Goal: Task Accomplishment & Management: Manage account settings

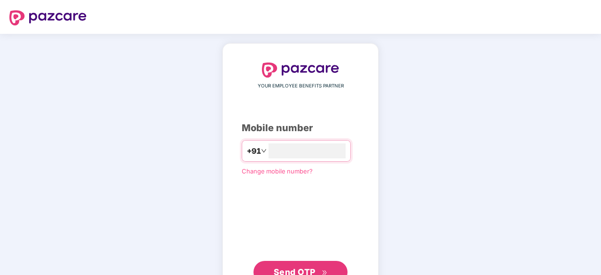
type input "**********"
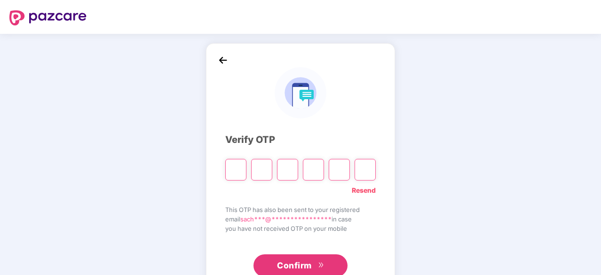
type input "*"
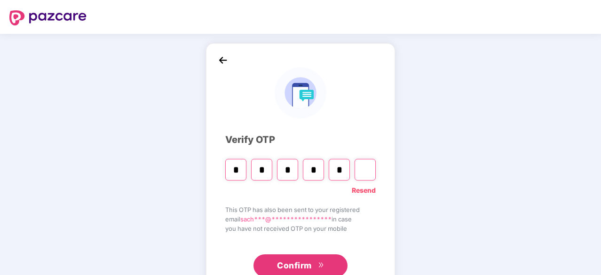
type input "*"
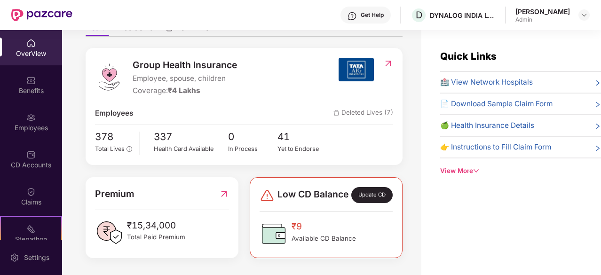
scroll to position [108, 0]
click at [36, 117] on div "Employees" at bounding box center [31, 121] width 62 height 35
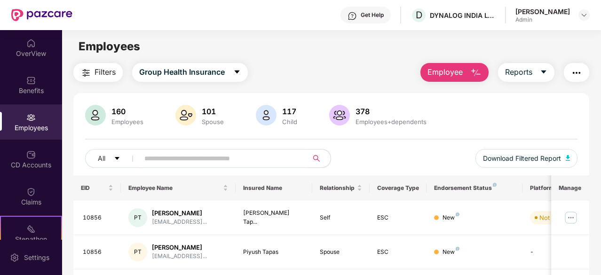
click at [99, 72] on span "Filters" at bounding box center [104, 72] width 21 height 12
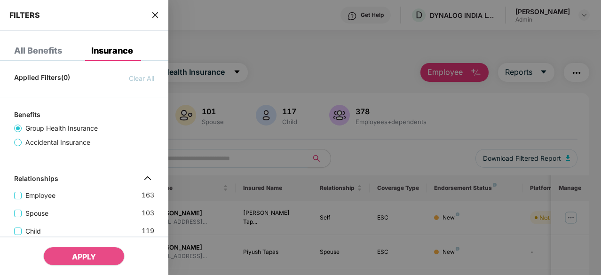
click at [321, 80] on div at bounding box center [300, 137] width 601 height 275
click at [156, 15] on icon "close" at bounding box center [155, 15] width 6 height 6
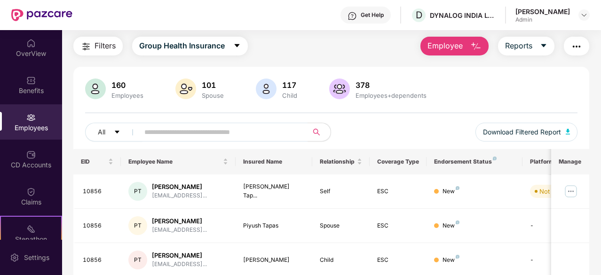
scroll to position [26, 0]
click at [181, 127] on input "text" at bounding box center [219, 133] width 151 height 14
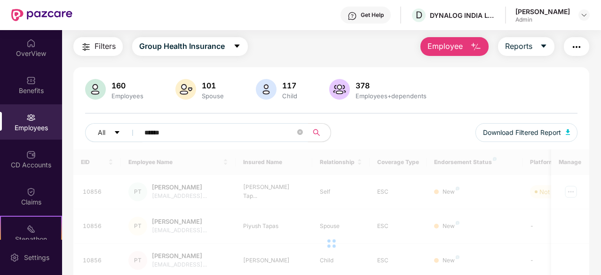
type input "******"
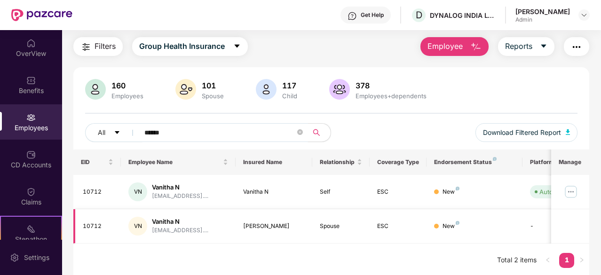
scroll to position [0, 94]
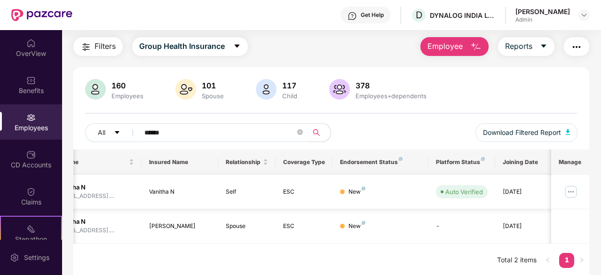
click at [574, 194] on img at bounding box center [570, 191] width 15 height 15
click at [137, 195] on td "VN Vanitha N vanithagowda001@gmail...." at bounding box center [84, 192] width 115 height 34
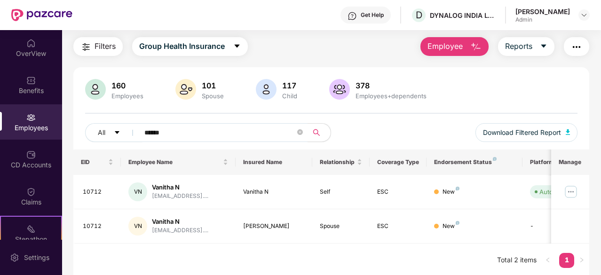
scroll to position [87, 0]
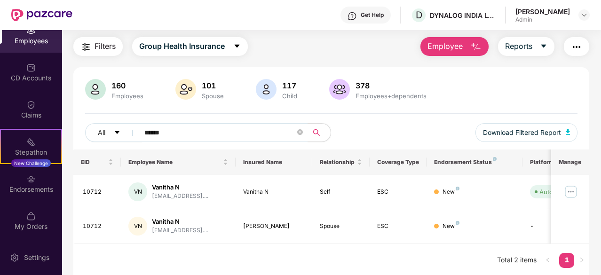
click at [579, 49] on img "button" at bounding box center [576, 46] width 11 height 11
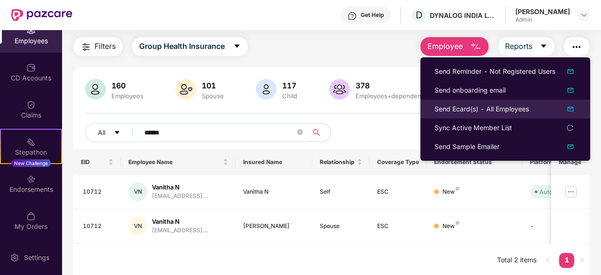
click at [500, 101] on li "Send Ecard(s) - All Employees" at bounding box center [505, 109] width 170 height 19
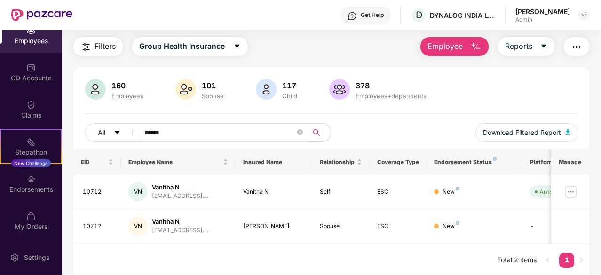
click at [500, 101] on div "160 Employees 101 Spouse 117 Child 378 Employees+dependents" at bounding box center [331, 90] width 492 height 23
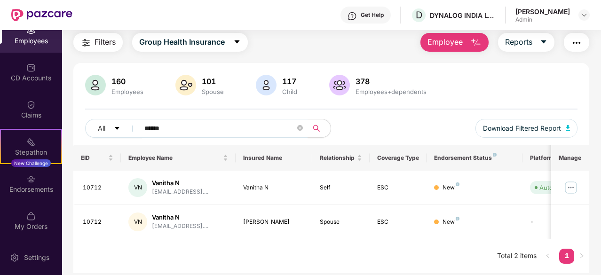
click at [568, 256] on link "1" at bounding box center [566, 256] width 15 height 14
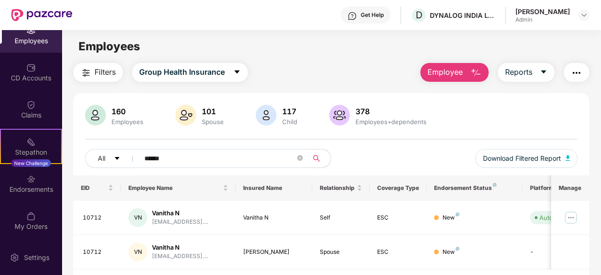
click at [450, 70] on span "Employee" at bounding box center [444, 72] width 35 height 12
click at [534, 72] on button "Reports" at bounding box center [526, 72] width 56 height 19
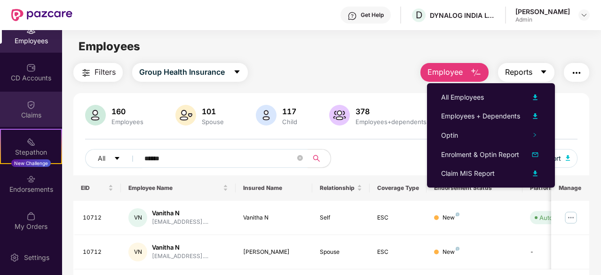
scroll to position [30, 0]
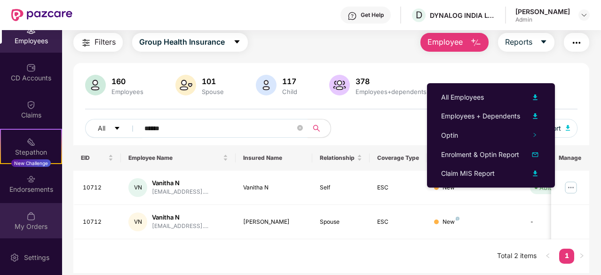
click at [39, 213] on div "My Orders" at bounding box center [31, 220] width 62 height 35
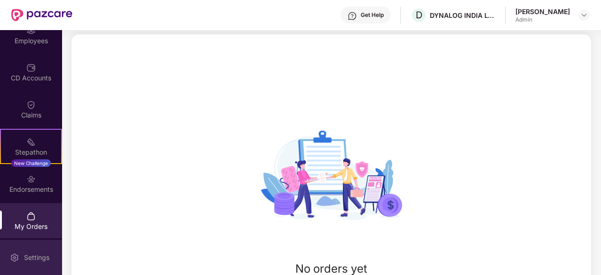
click at [37, 250] on div "Settings" at bounding box center [31, 257] width 62 height 35
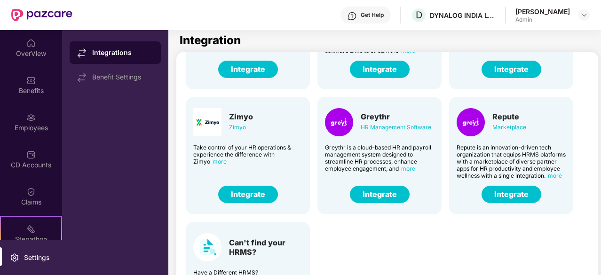
scroll to position [64, 0]
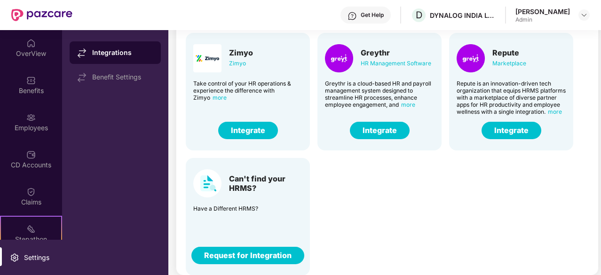
click at [272, 250] on button "Request for Integration" at bounding box center [247, 255] width 113 height 17
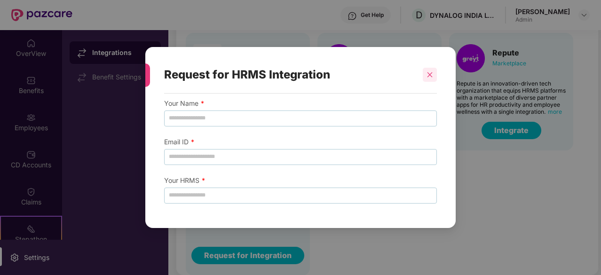
click at [426, 75] on icon "close" at bounding box center [429, 74] width 7 height 7
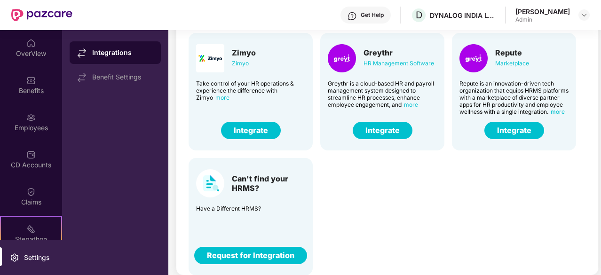
click at [259, 181] on div "Can't find your HRMS?" at bounding box center [268, 183] width 73 height 19
click at [272, 251] on button "Request for Integration" at bounding box center [250, 255] width 113 height 17
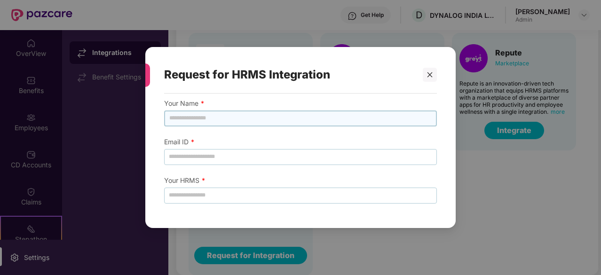
click at [242, 119] on input "text" at bounding box center [300, 118] width 273 height 16
type input "**********"
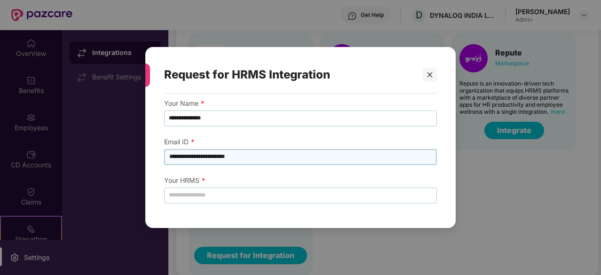
type input "**********"
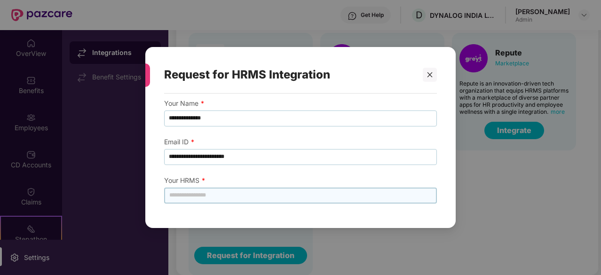
type input "*"
type input "*******"
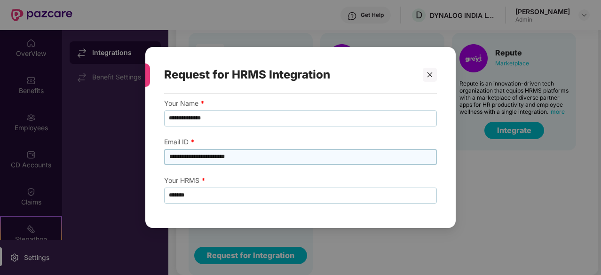
click at [320, 162] on input "**********" at bounding box center [300, 157] width 273 height 16
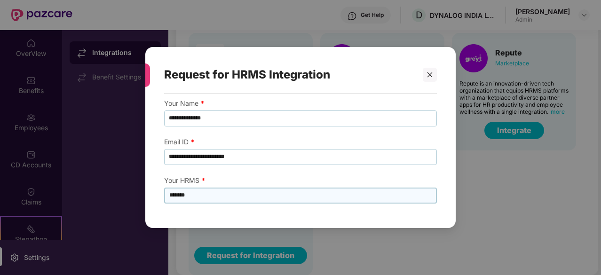
click at [231, 193] on input "*******" at bounding box center [300, 196] width 273 height 16
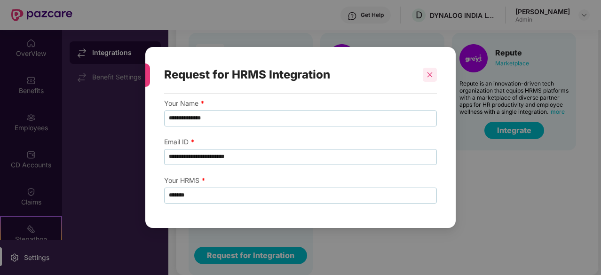
click at [427, 76] on icon "close" at bounding box center [429, 74] width 7 height 7
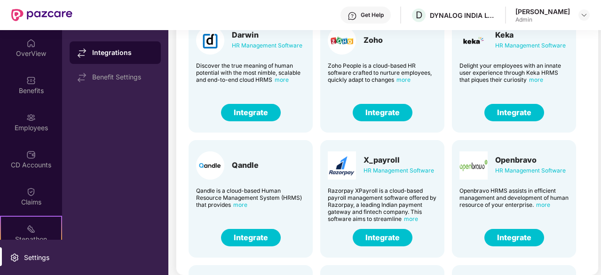
scroll to position [0, 0]
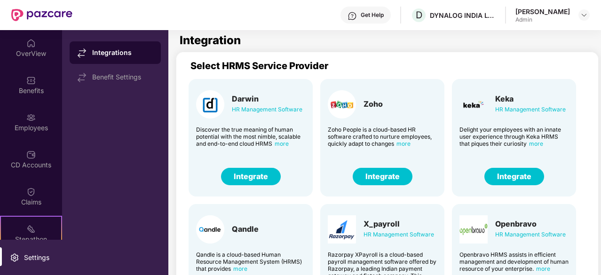
click at [361, 16] on div "Get Help" at bounding box center [372, 15] width 23 height 8
click at [28, 129] on div "Employees" at bounding box center [31, 127] width 62 height 9
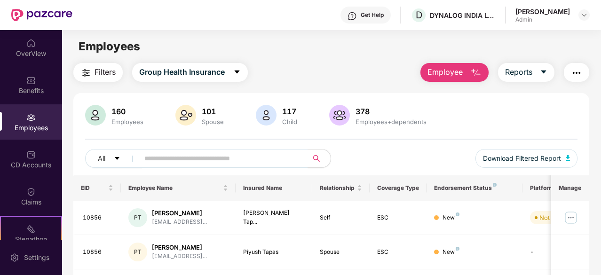
click at [582, 73] on img "button" at bounding box center [576, 72] width 11 height 11
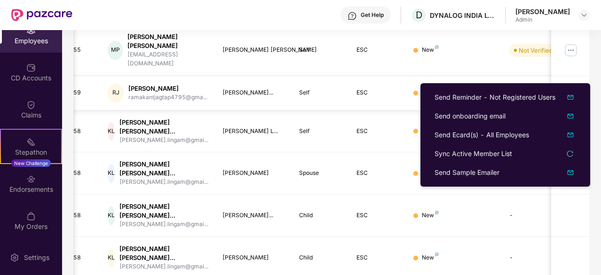
scroll to position [313, 0]
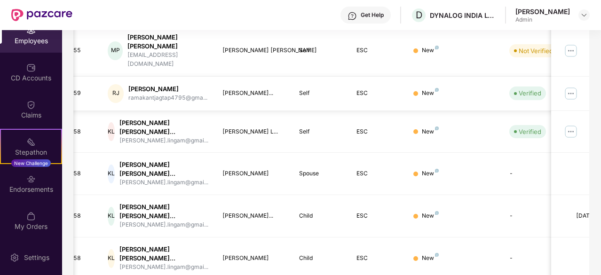
click at [84, 212] on div "10858" at bounding box center [77, 216] width 31 height 9
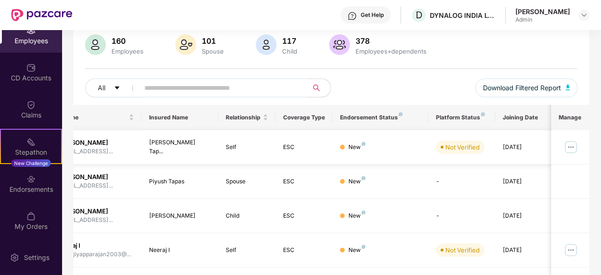
scroll to position [0, 0]
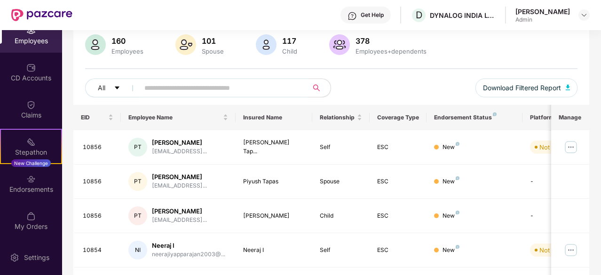
click at [191, 89] on input "text" at bounding box center [219, 88] width 151 height 14
type input "*******"
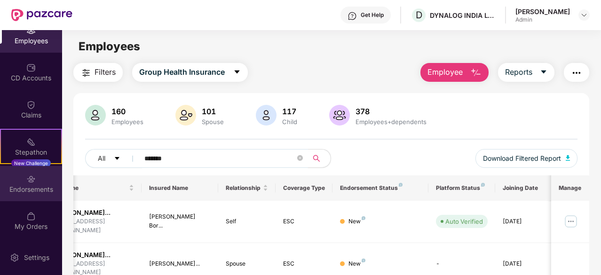
scroll to position [153, 0]
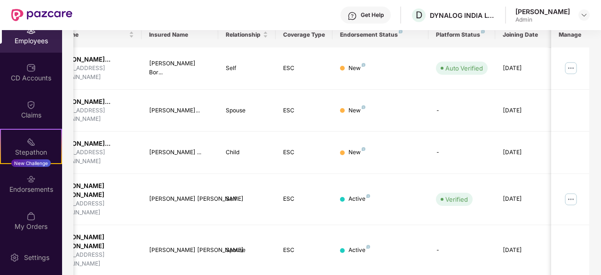
click at [37, 42] on div "Employees" at bounding box center [31, 40] width 62 height 9
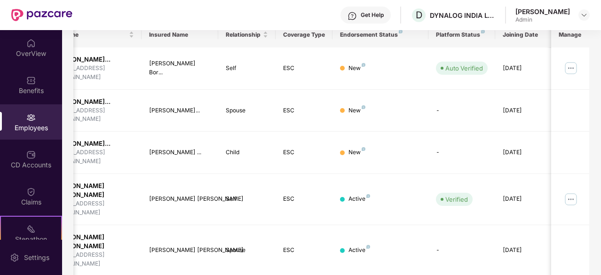
scroll to position [0, 0]
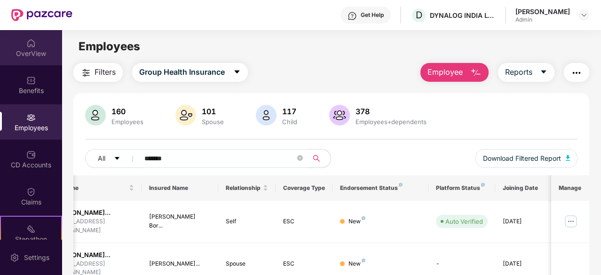
click at [35, 49] on div "OverView" at bounding box center [31, 53] width 62 height 9
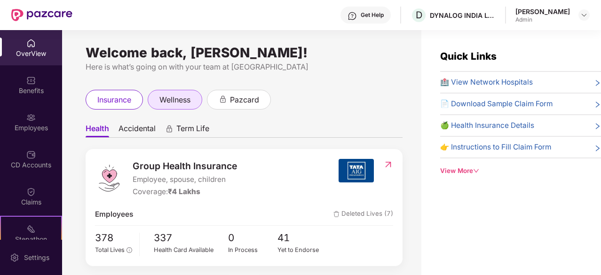
click at [184, 94] on div "wellness" at bounding box center [175, 100] width 55 height 20
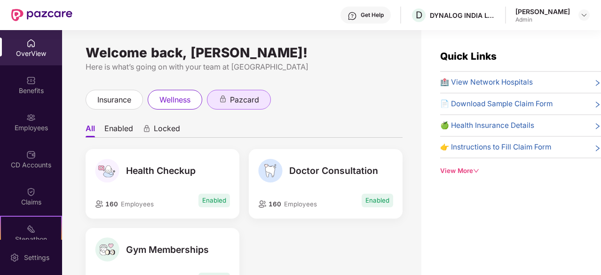
click at [242, 106] on div "pazcard" at bounding box center [239, 100] width 64 height 20
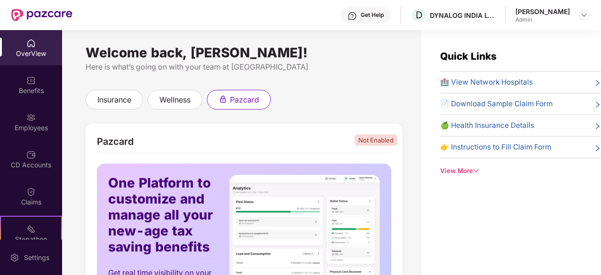
click at [453, 164] on div "Quick Links 🏥 View Network Hospitals 📄 Download Sample Claim Form 🍏 Health Insu…" at bounding box center [520, 112] width 161 height 127
click at [453, 166] on div "View More" at bounding box center [520, 171] width 161 height 10
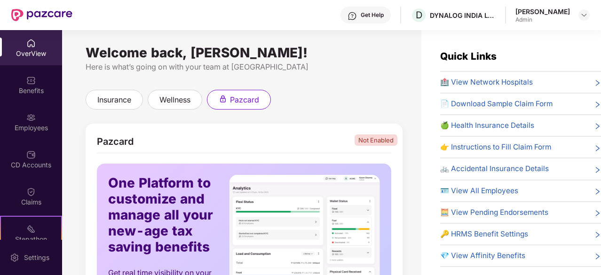
scroll to position [30, 0]
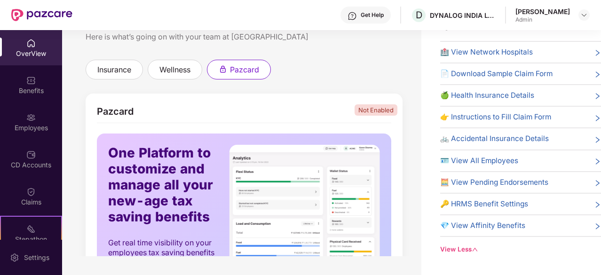
click at [576, 179] on div "🧮 View Pending Endorsements" at bounding box center [520, 182] width 161 height 11
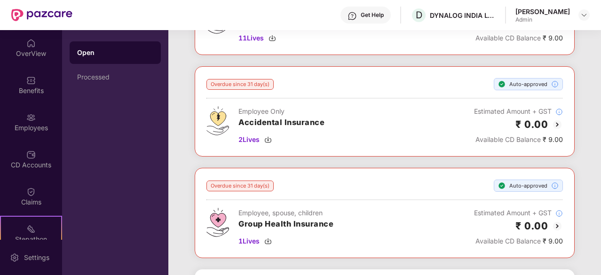
scroll to position [0, 0]
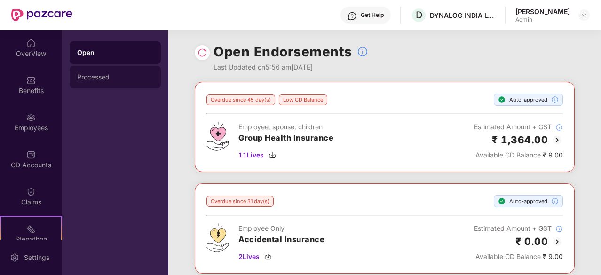
click at [86, 74] on div "Processed" at bounding box center [115, 77] width 76 height 8
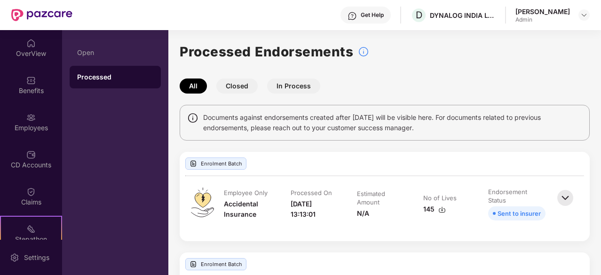
scroll to position [92, 0]
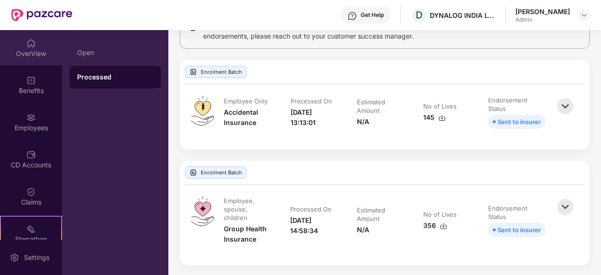
click at [40, 54] on div "OverView" at bounding box center [31, 53] width 62 height 9
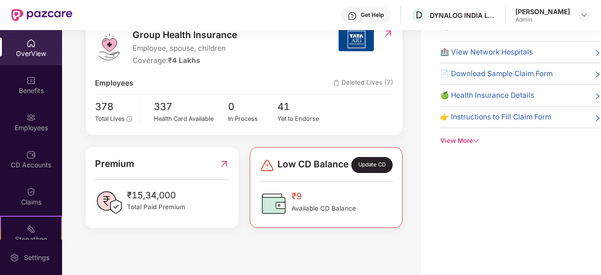
scroll to position [0, 0]
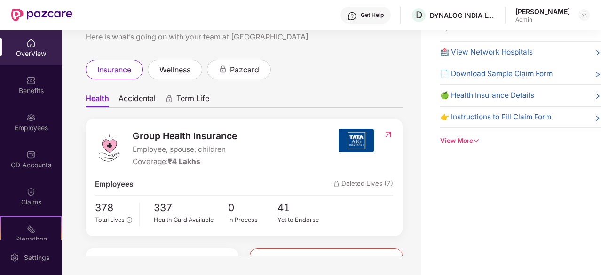
click at [455, 143] on div "View More" at bounding box center [520, 141] width 161 height 10
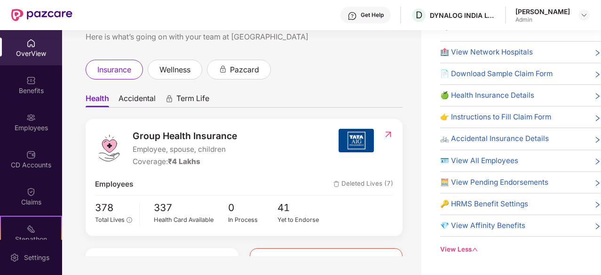
click at [483, 227] on span "💎 View Affinity Benefits" at bounding box center [482, 225] width 85 height 11
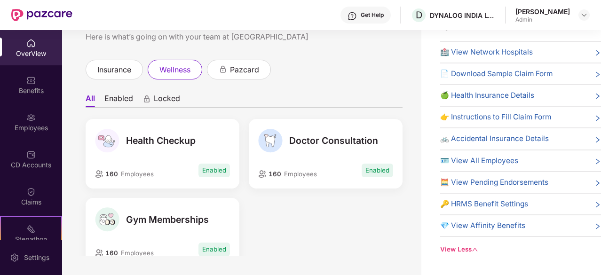
click at [490, 198] on span "🔑 HRMS Benefit Settings" at bounding box center [484, 203] width 88 height 11
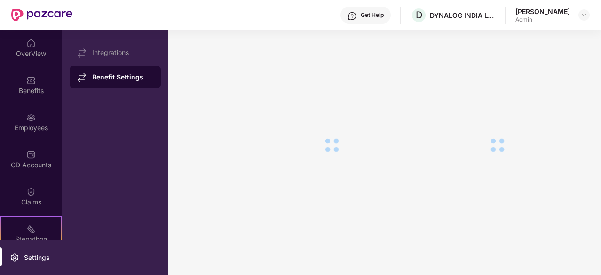
click at [490, 198] on div at bounding box center [387, 145] width 427 height 228
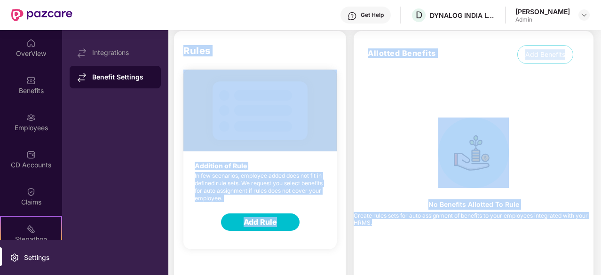
click at [427, 151] on div "No Benefits Allotted To Rule Create rules sets for auto assignment of benefits …" at bounding box center [474, 173] width 240 height 111
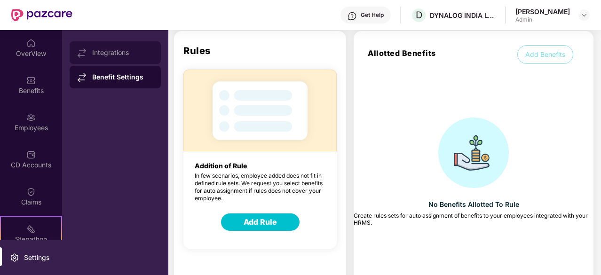
click at [106, 47] on div "Integrations" at bounding box center [115, 52] width 91 height 23
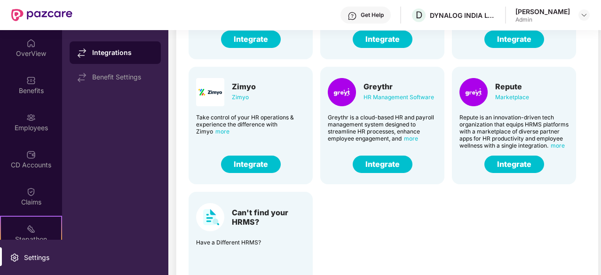
scroll to position [64, 0]
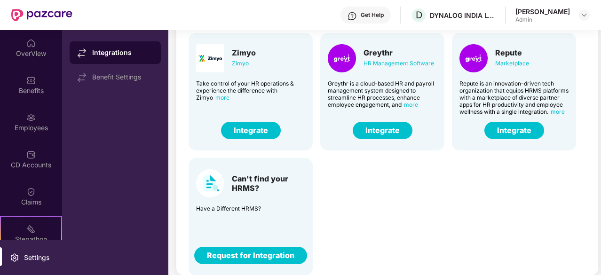
click at [247, 259] on button "Request for Integration" at bounding box center [250, 255] width 113 height 17
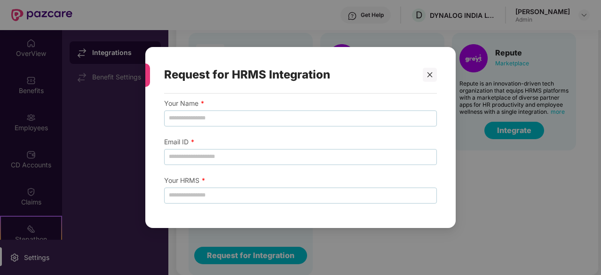
click at [148, 69] on div at bounding box center [145, 75] width 9 height 24
click at [426, 77] on icon "close" at bounding box center [429, 74] width 7 height 7
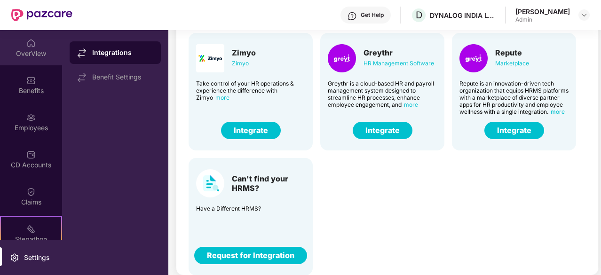
click at [31, 44] on img at bounding box center [30, 43] width 9 height 9
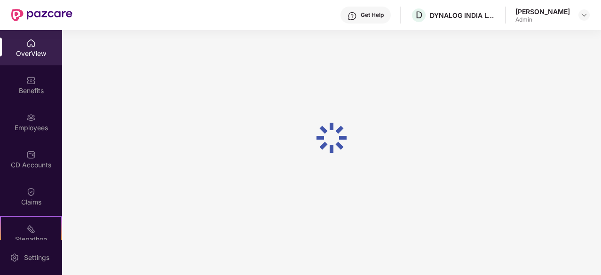
scroll to position [30, 0]
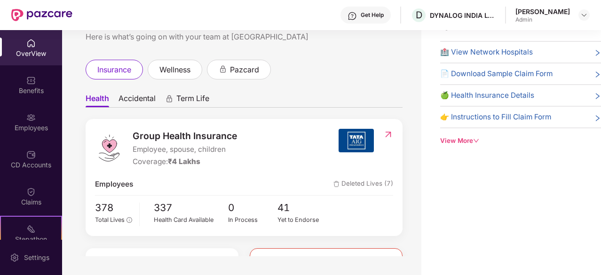
click at [466, 141] on div "View More" at bounding box center [520, 141] width 161 height 10
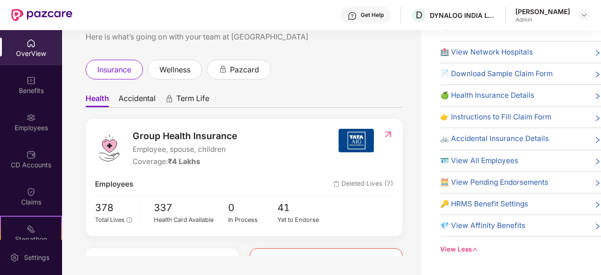
click at [494, 156] on span "🪪 View All Employees" at bounding box center [479, 160] width 78 height 11
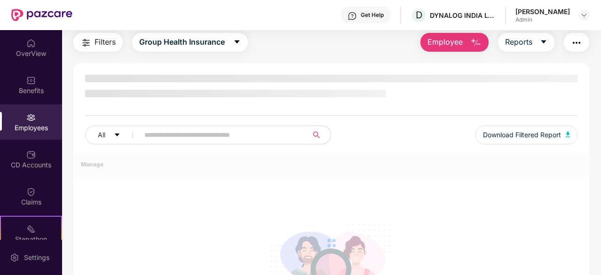
scroll to position [64, 0]
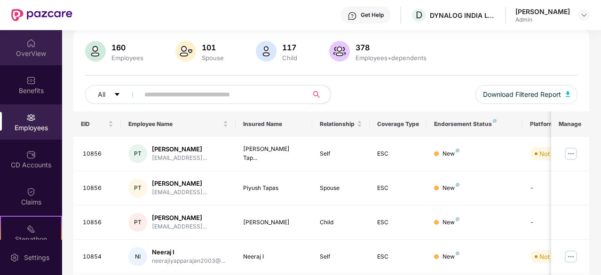
click at [31, 47] on img at bounding box center [30, 43] width 9 height 9
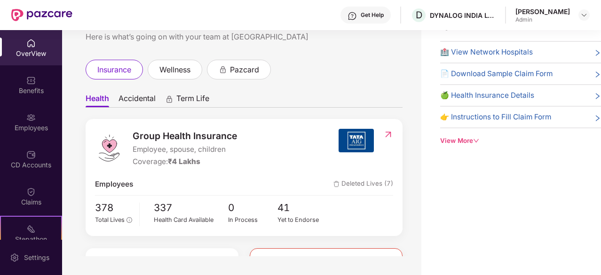
click at [552, 95] on div "🍏 Health Insurance Details" at bounding box center [520, 95] width 161 height 11
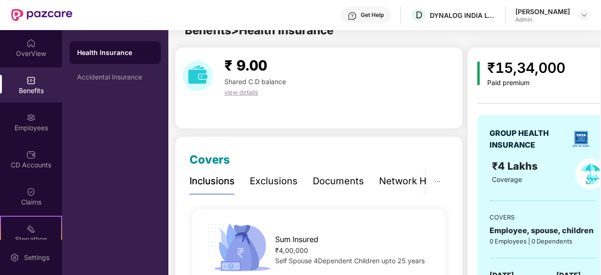
scroll to position [64, 0]
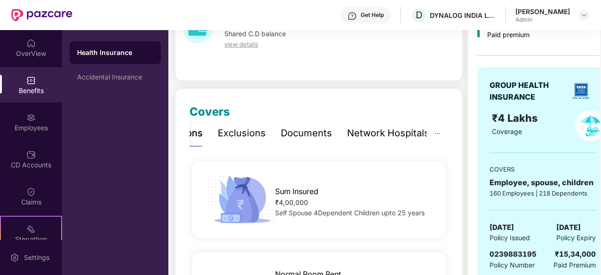
click at [304, 137] on div "Documents" at bounding box center [306, 133] width 51 height 15
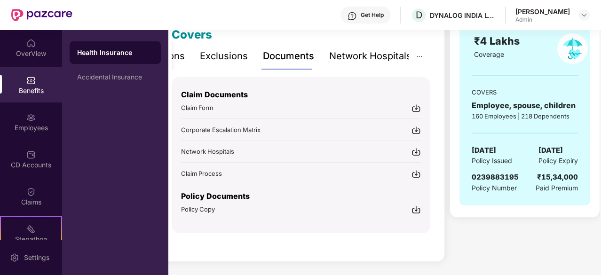
scroll to position [0, 0]
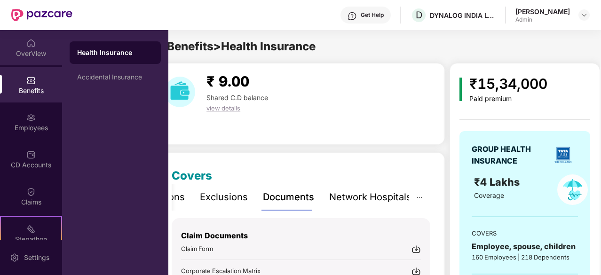
click at [20, 51] on div "OverView" at bounding box center [31, 53] width 62 height 9
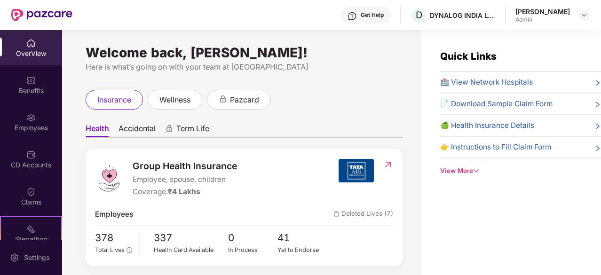
click at [470, 168] on div "View More" at bounding box center [520, 171] width 161 height 10
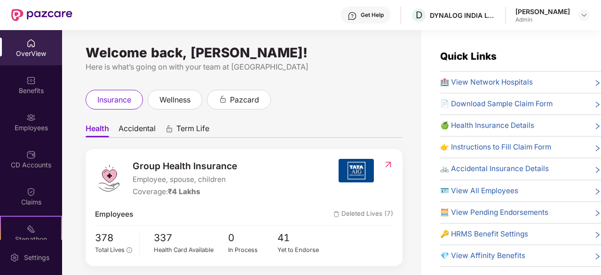
scroll to position [30, 0]
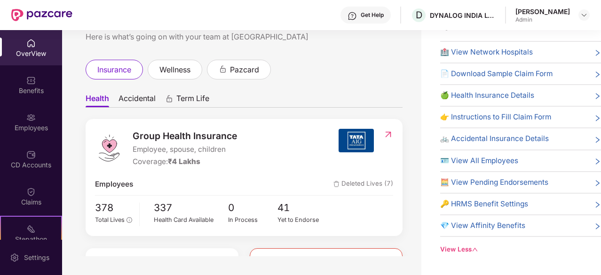
click at [496, 226] on span "💎 View Affinity Benefits" at bounding box center [482, 225] width 85 height 11
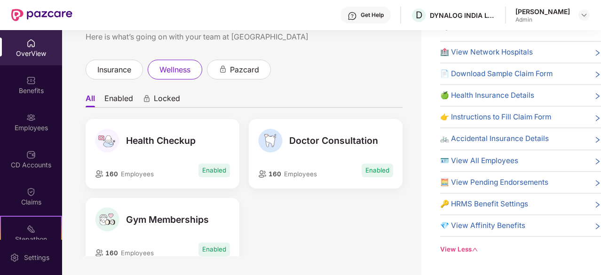
scroll to position [0, 0]
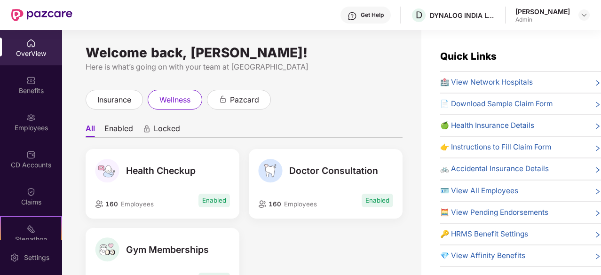
click at [504, 233] on span "🔑 HRMS Benefit Settings" at bounding box center [484, 233] width 88 height 11
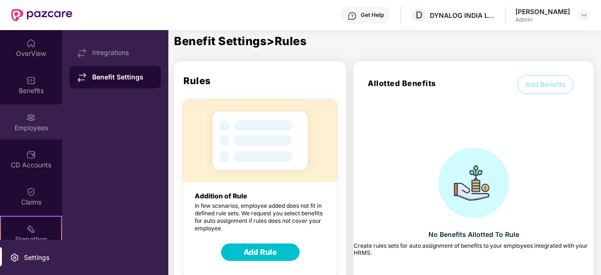
click at [32, 118] on img at bounding box center [30, 117] width 9 height 9
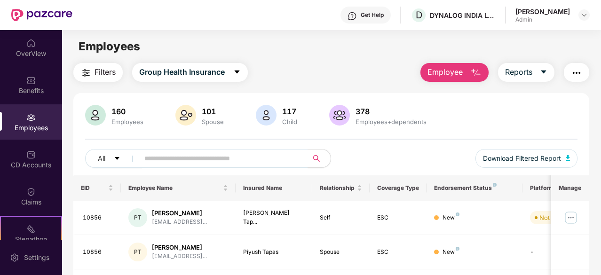
click at [579, 70] on img "button" at bounding box center [576, 72] width 11 height 11
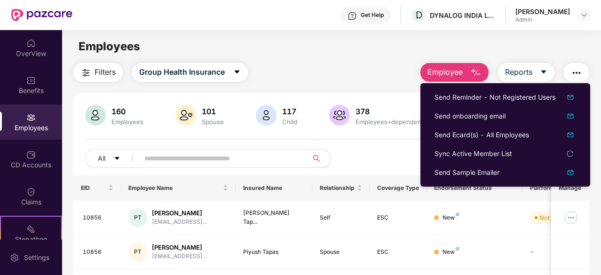
click at [97, 74] on span "Filters" at bounding box center [104, 72] width 21 height 12
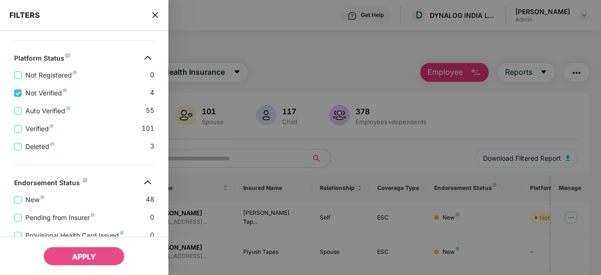
scroll to position [228, 0]
click at [89, 253] on span "APPLY" at bounding box center [84, 256] width 24 height 9
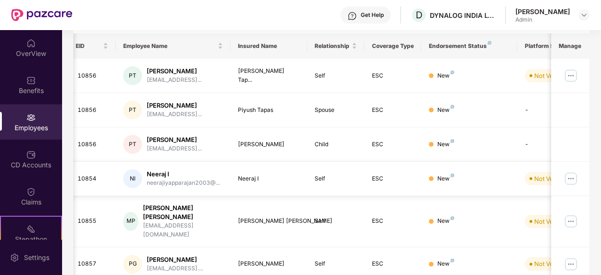
scroll to position [0, 0]
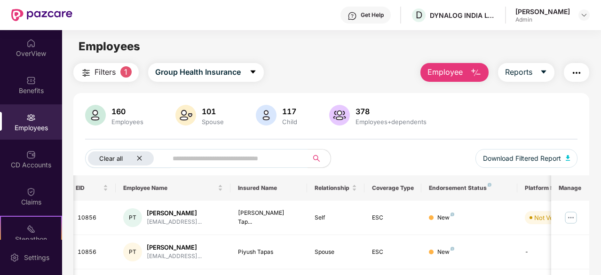
click at [143, 157] on div "Clear all" at bounding box center [121, 158] width 66 height 14
click at [190, 156] on input "text" at bounding box center [219, 158] width 151 height 14
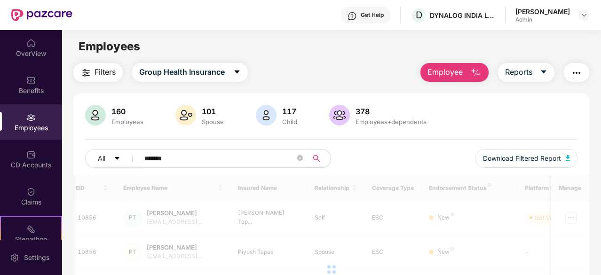
type input "*******"
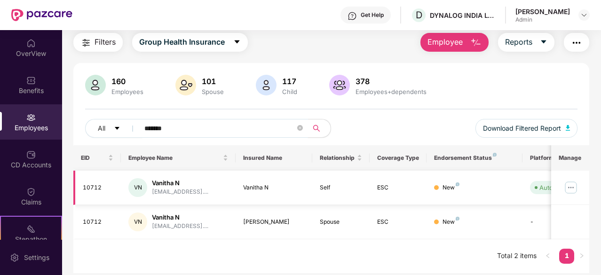
click at [134, 189] on div "VN" at bounding box center [137, 187] width 19 height 19
click at [98, 187] on div "10712" at bounding box center [98, 187] width 31 height 9
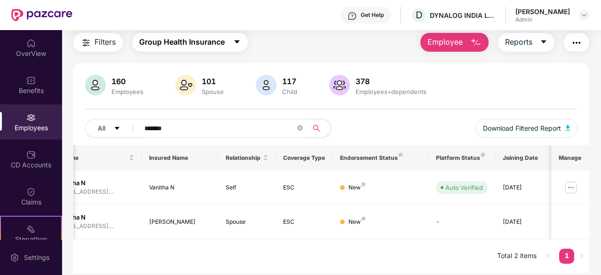
click at [233, 43] on button "Group Health Insurance" at bounding box center [190, 42] width 116 height 19
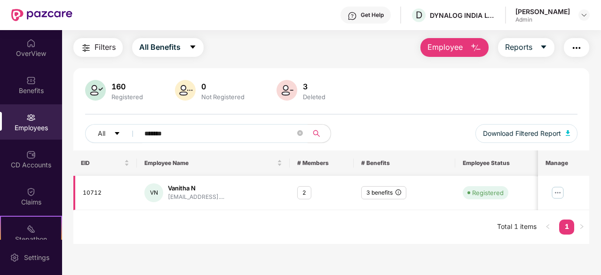
scroll to position [24, 0]
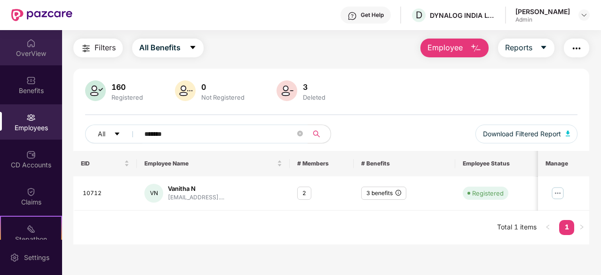
click at [33, 52] on div "OverView" at bounding box center [31, 53] width 62 height 9
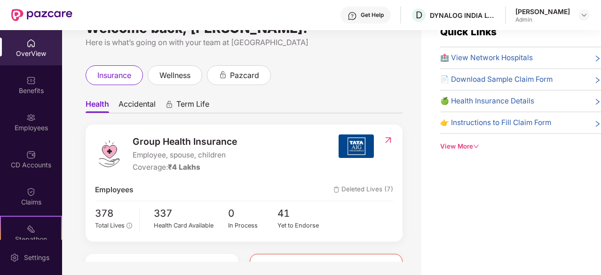
scroll to position [0, 0]
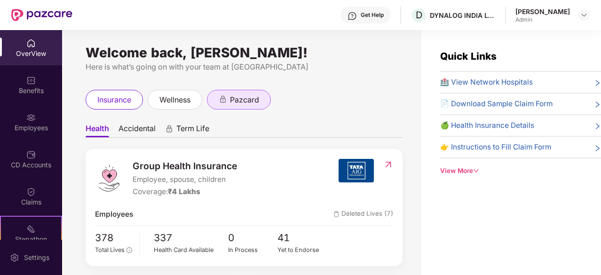
click at [250, 100] on span "pazcard" at bounding box center [244, 100] width 29 height 12
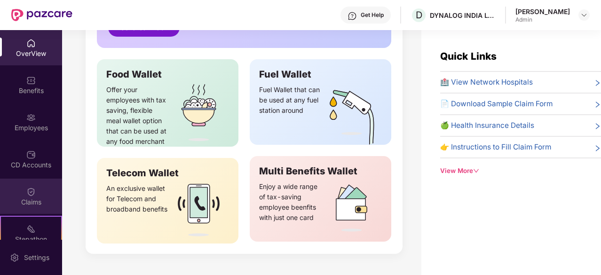
scroll to position [87, 0]
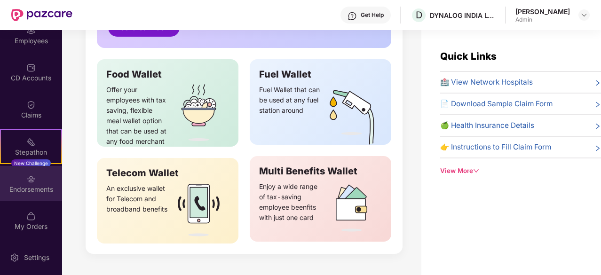
click at [24, 185] on div "Endorsements" at bounding box center [31, 189] width 62 height 9
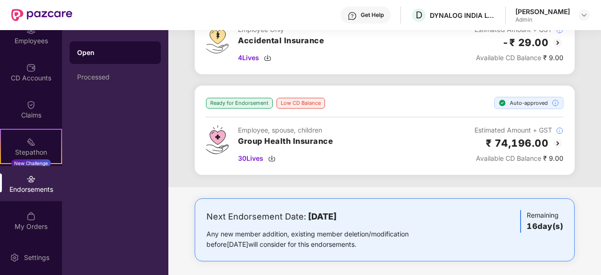
scroll to position [402, 0]
click at [37, 230] on div "My Orders" at bounding box center [31, 226] width 62 height 9
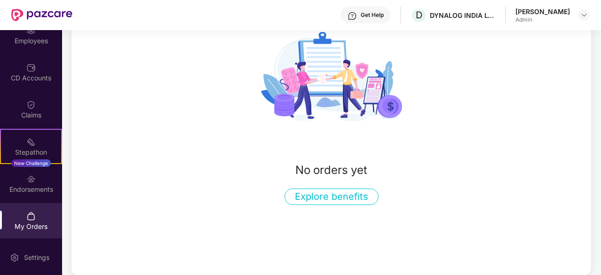
scroll to position [0, 0]
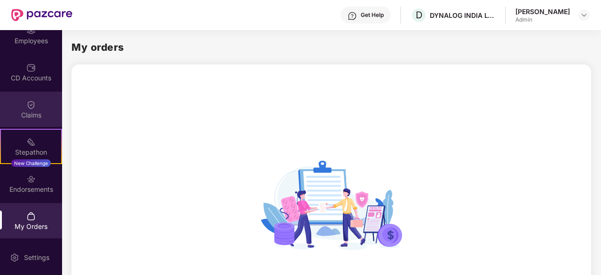
click at [32, 106] on img at bounding box center [30, 104] width 9 height 9
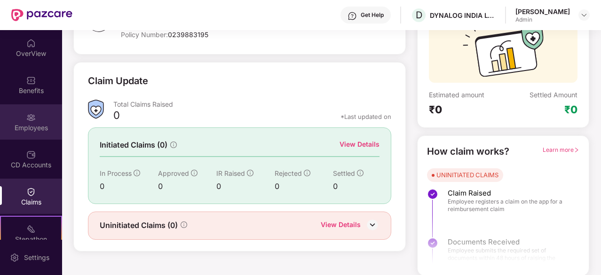
click at [38, 127] on div "Employees" at bounding box center [31, 127] width 62 height 9
